Goal: Communication & Community: Answer question/provide support

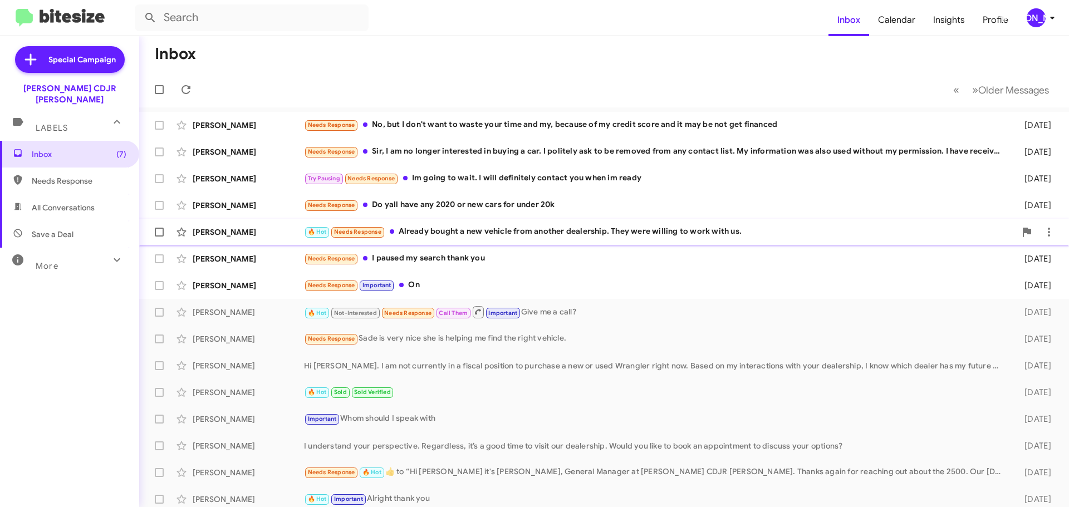
click at [276, 234] on div "[PERSON_NAME]" at bounding box center [248, 232] width 111 height 11
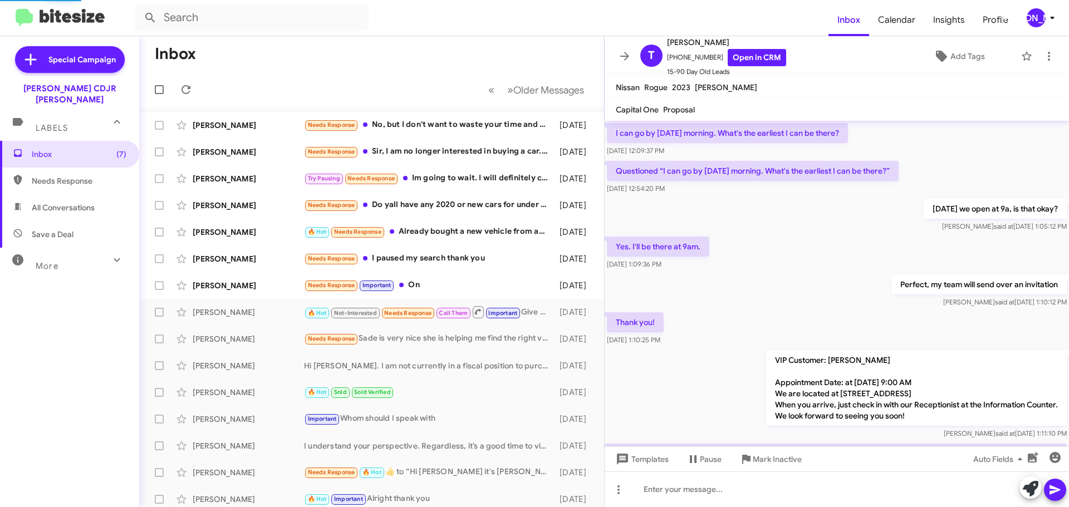
scroll to position [899, 0]
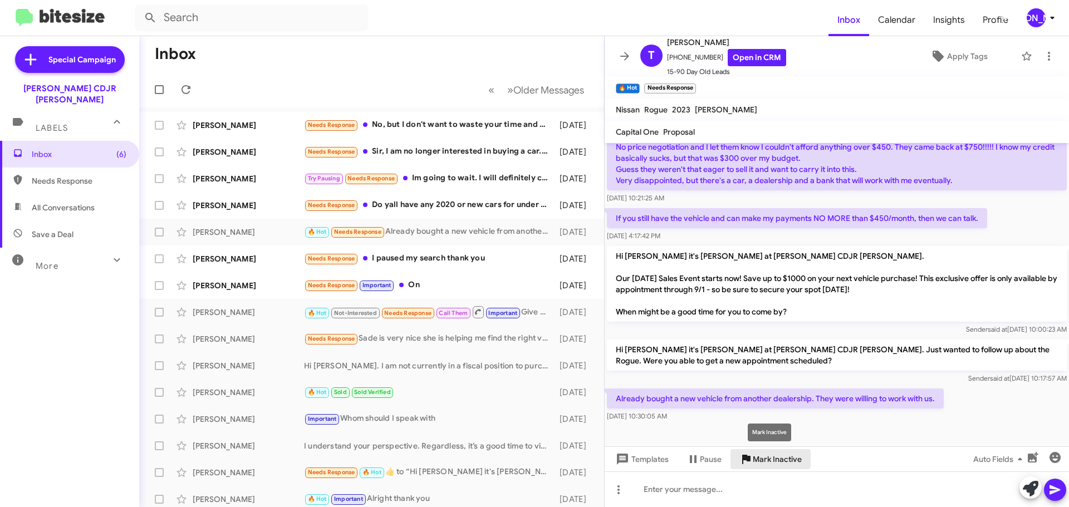
click at [746, 455] on icon at bounding box center [746, 459] width 8 height 9
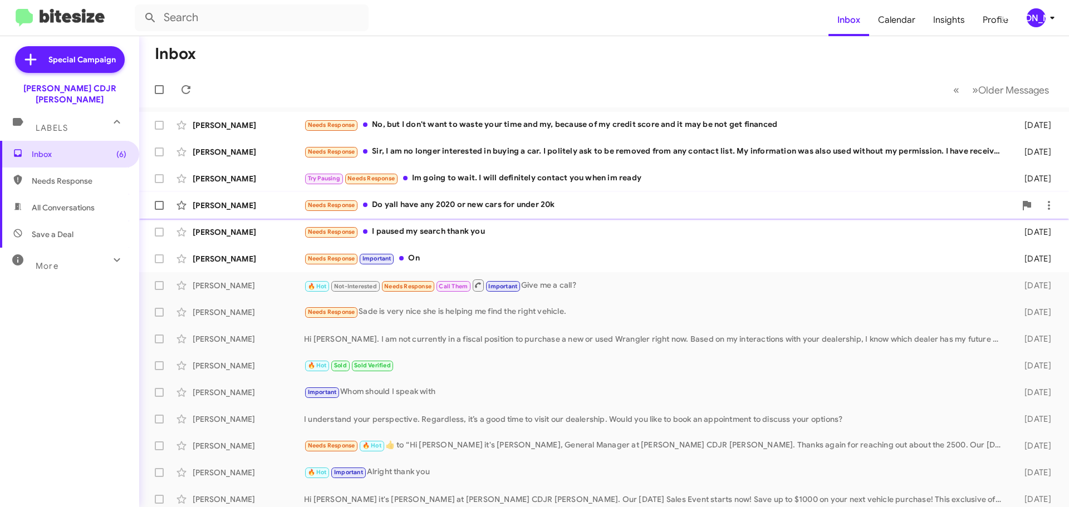
click at [479, 208] on div "Needs Response Do yall have any 2020 or new cars for under 20k" at bounding box center [659, 205] width 711 height 13
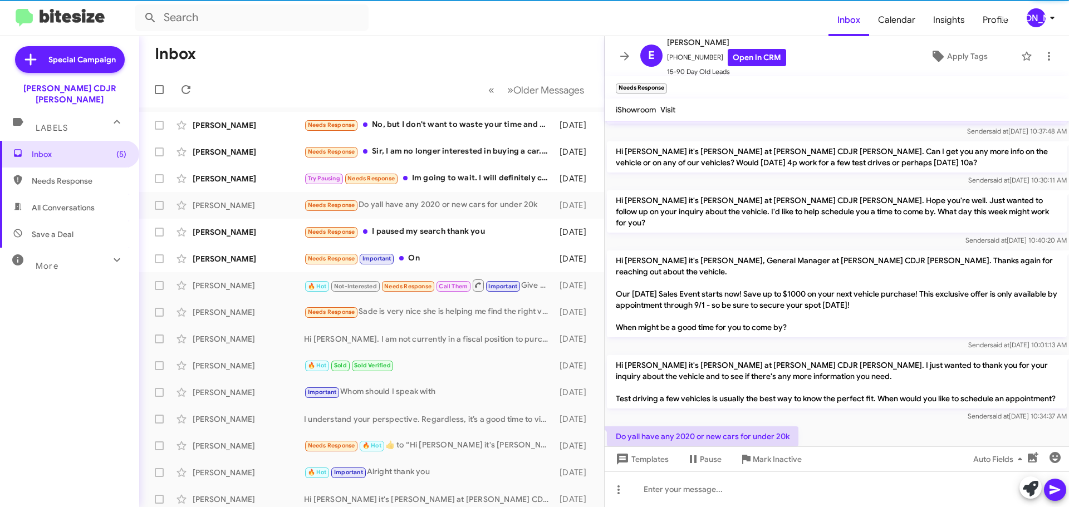
scroll to position [166, 0]
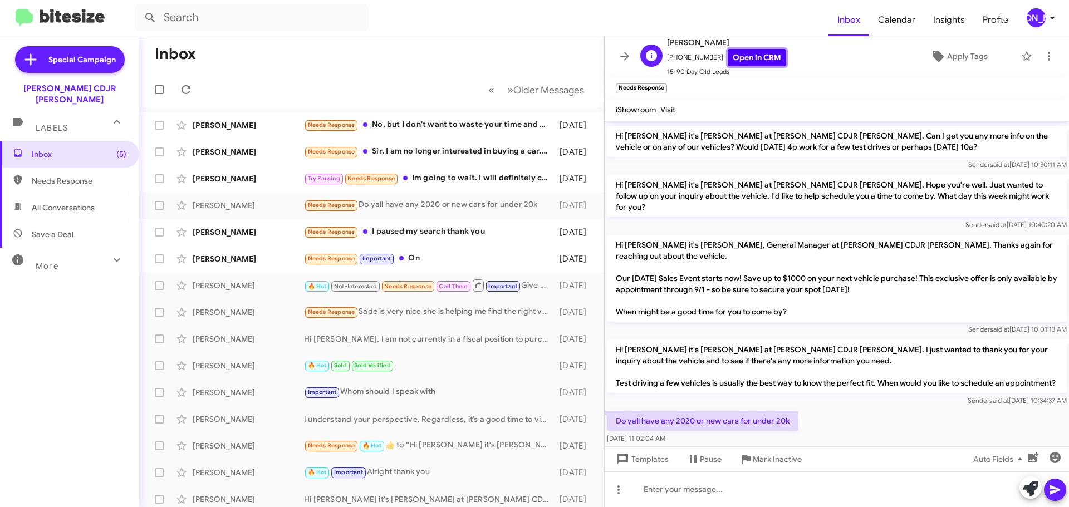
click at [740, 64] on link "Open in CRM" at bounding box center [757, 57] width 58 height 17
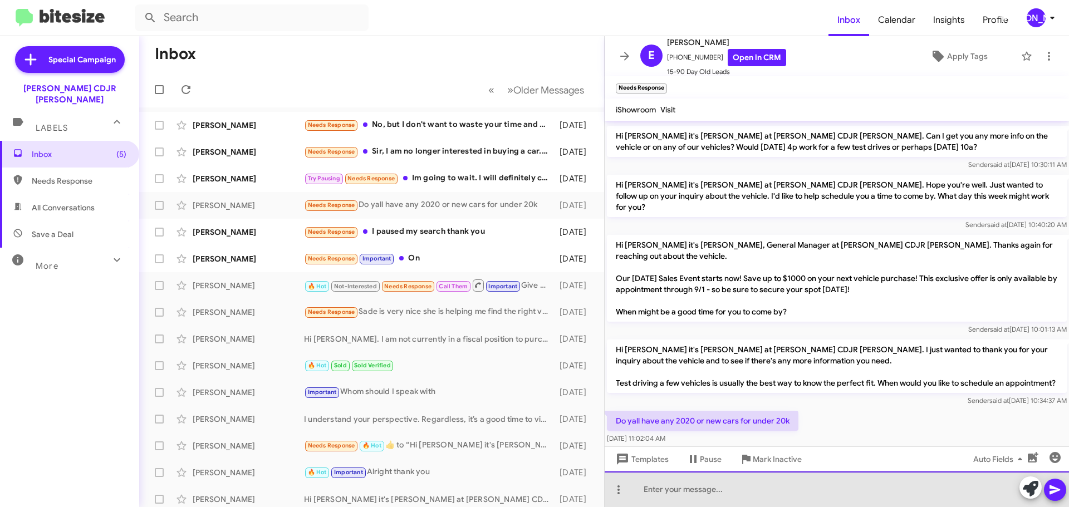
click at [705, 486] on div at bounding box center [837, 489] width 464 height 36
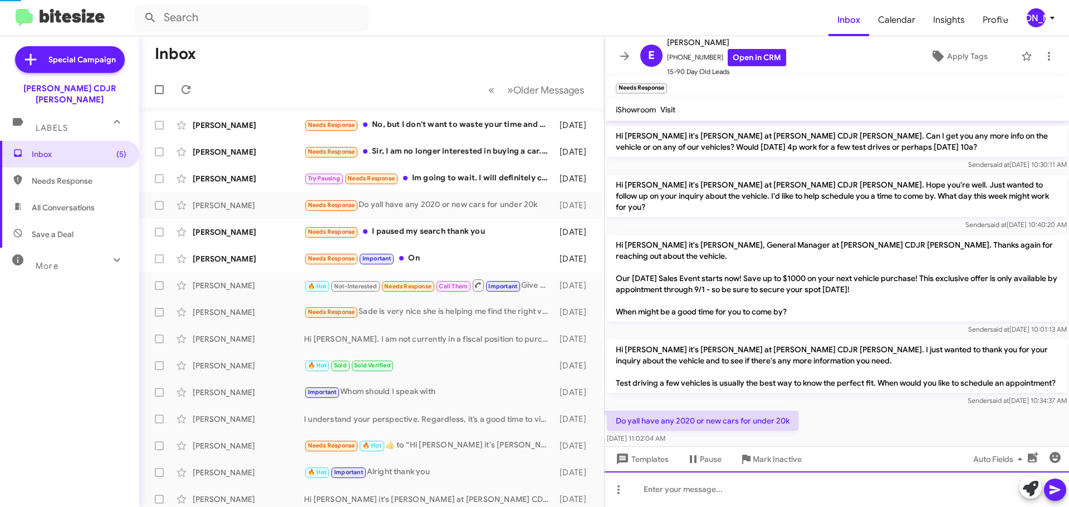
scroll to position [0, 0]
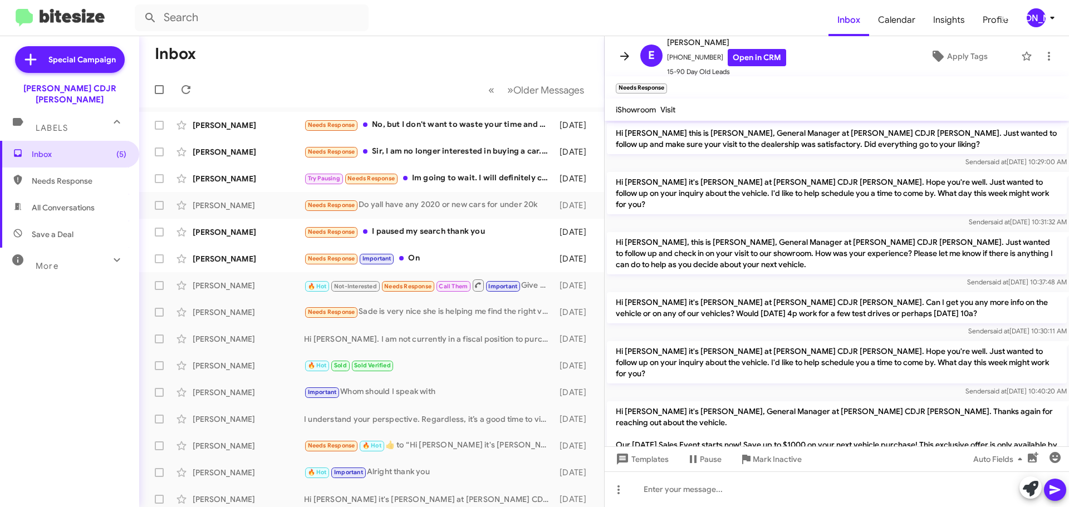
drag, startPoint x: 621, startPoint y: 49, endPoint x: 616, endPoint y: 61, distance: 12.7
click at [622, 50] on button at bounding box center [624, 56] width 22 height 22
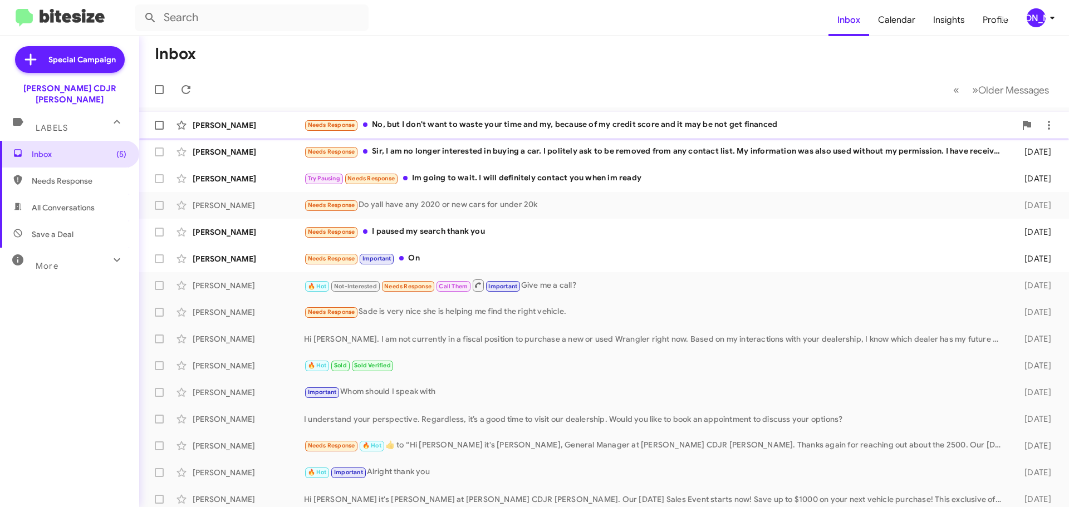
click at [523, 124] on div "Needs Response No, but I don't want to waste your time and my, because of my cr…" at bounding box center [659, 125] width 711 height 13
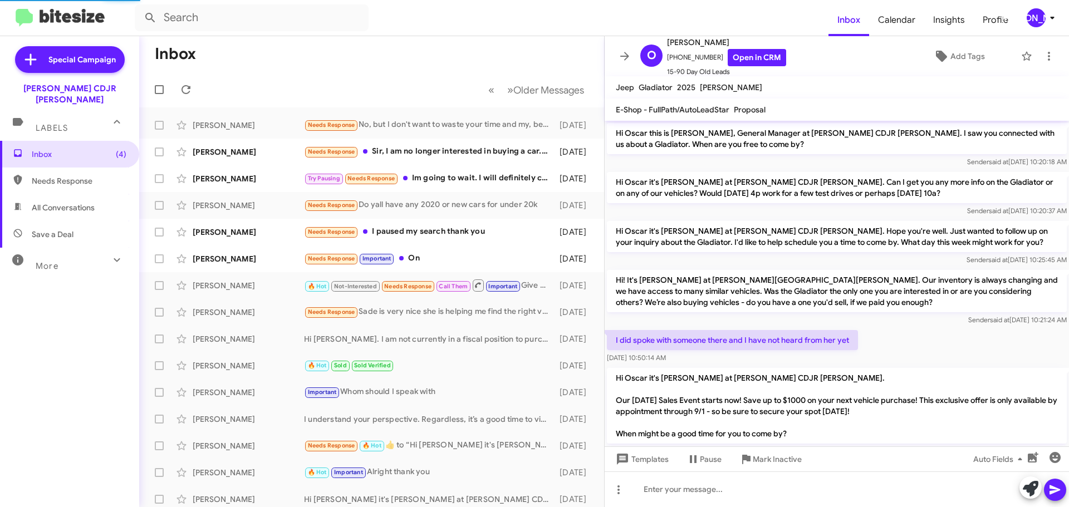
scroll to position [122, 0]
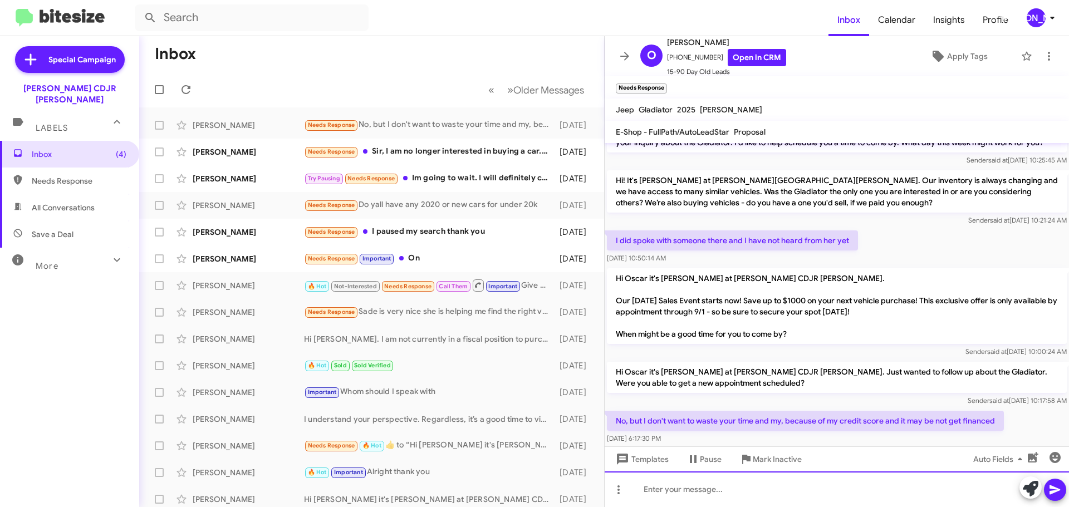
click at [812, 488] on div at bounding box center [837, 489] width 464 height 36
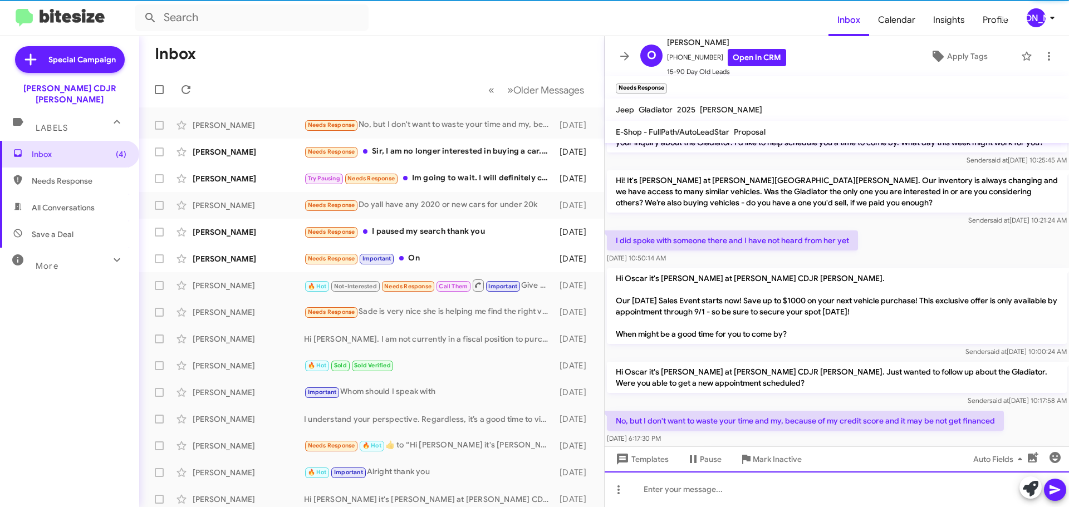
scroll to position [0, 0]
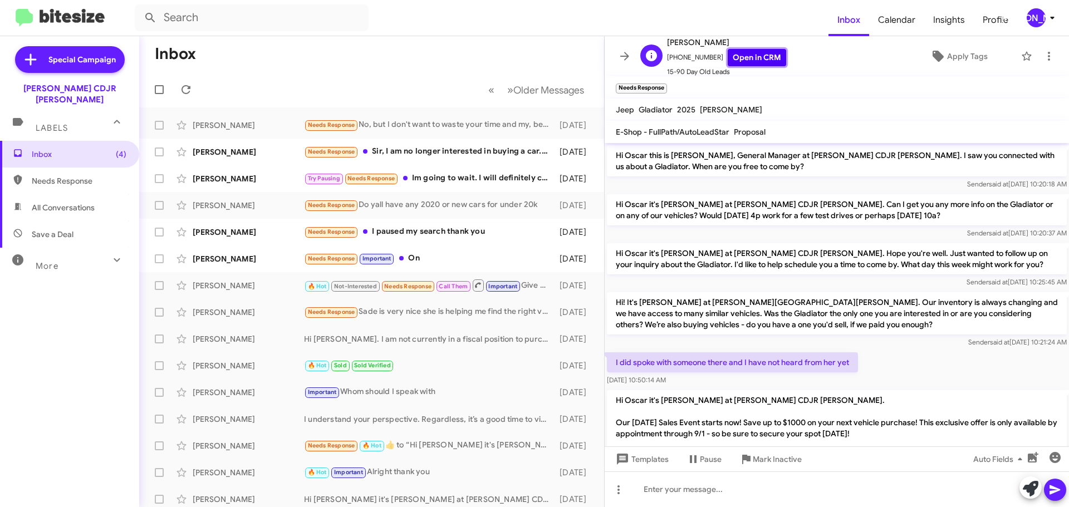
click at [762, 55] on link "Open in CRM" at bounding box center [757, 57] width 58 height 17
